Goal: Information Seeking & Learning: Learn about a topic

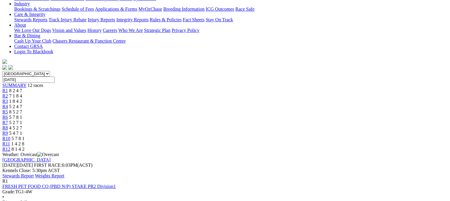
scroll to position [159, 0]
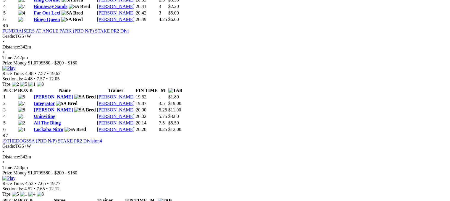
scroll to position [829, 3]
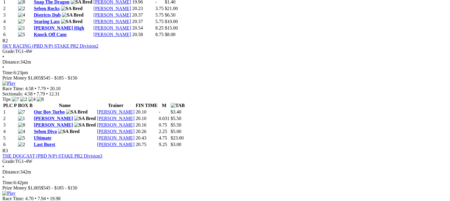
scroll to position [374, 0]
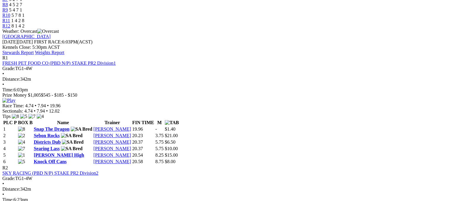
scroll to position [0, 0]
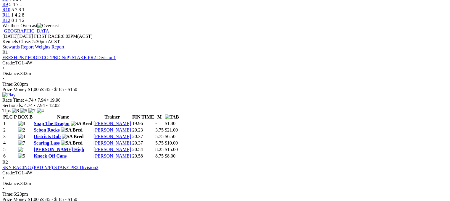
scroll to position [251, 0]
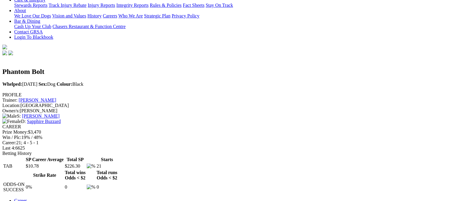
scroll to position [137, 0]
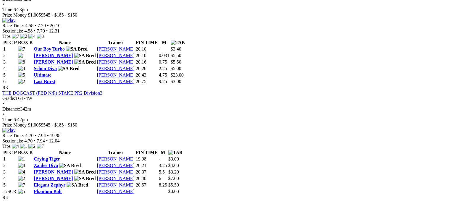
scroll to position [433, 20]
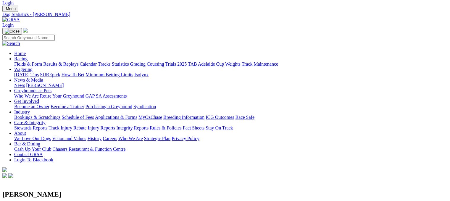
scroll to position [13, 0]
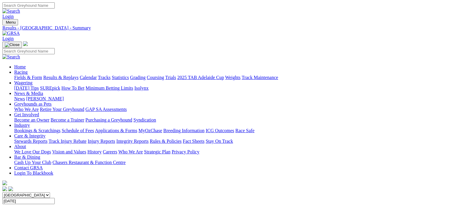
click at [148, 139] on link "Integrity Reports" at bounding box center [132, 141] width 32 height 5
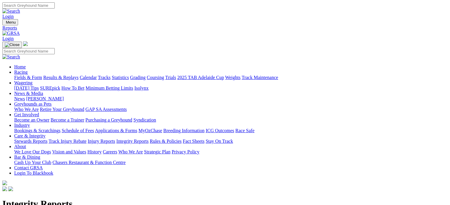
click at [52, 198] on link "Integrity Reports" at bounding box center [36, 200] width 32 height 5
click at [43, 91] on link "News & Media" at bounding box center [28, 93] width 29 height 5
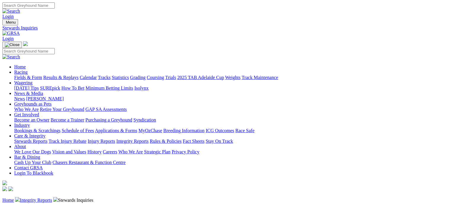
click at [25, 96] on link "News" at bounding box center [19, 98] width 11 height 5
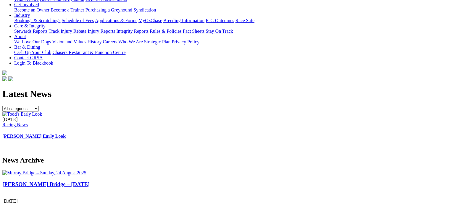
scroll to position [108, 0]
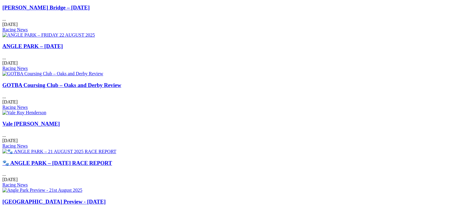
scroll to position [292, 0]
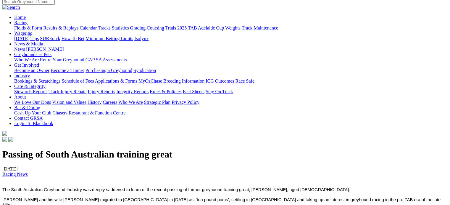
scroll to position [50, 0]
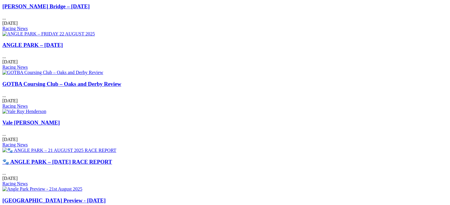
scroll to position [289, 0]
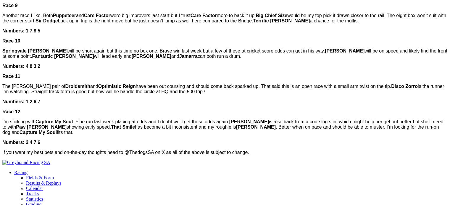
scroll to position [551, 0]
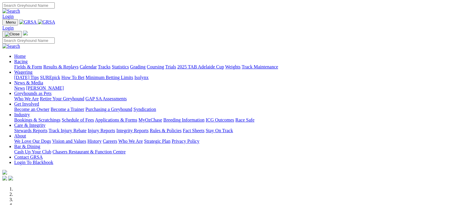
click at [64, 86] on link "[PERSON_NAME]" at bounding box center [45, 88] width 38 height 5
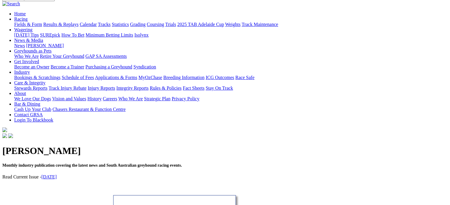
scroll to position [53, 0]
click at [57, 175] on link "[DATE]" at bounding box center [48, 177] width 15 height 5
